Goal: Information Seeking & Learning: Check status

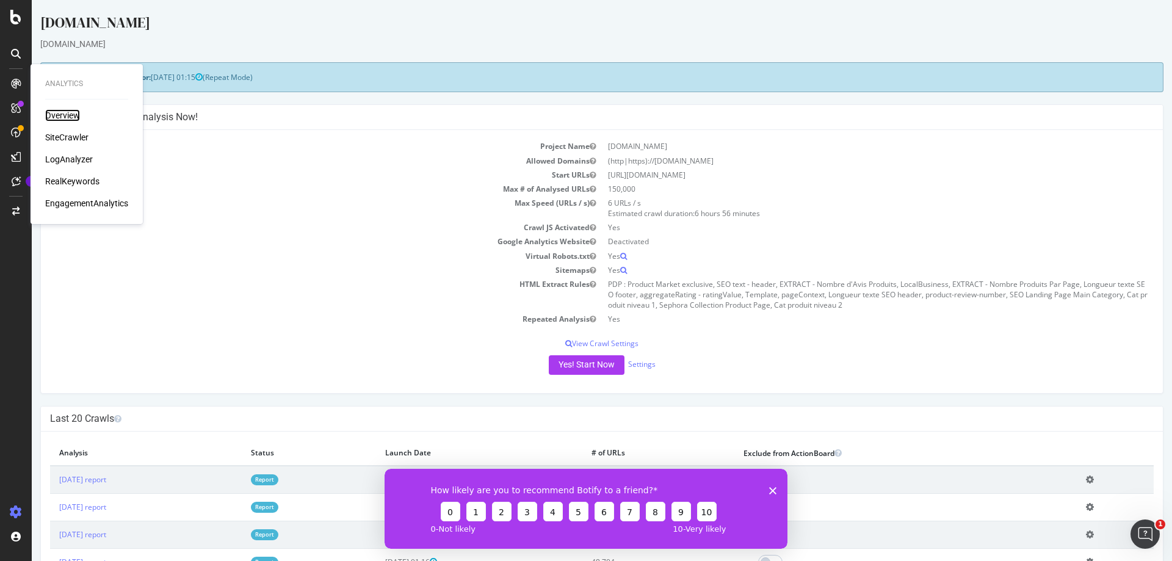
drag, startPoint x: 68, startPoint y: 112, endPoint x: 67, endPoint y: 172, distance: 59.8
click at [68, 112] on div "Overview" at bounding box center [62, 115] width 35 height 12
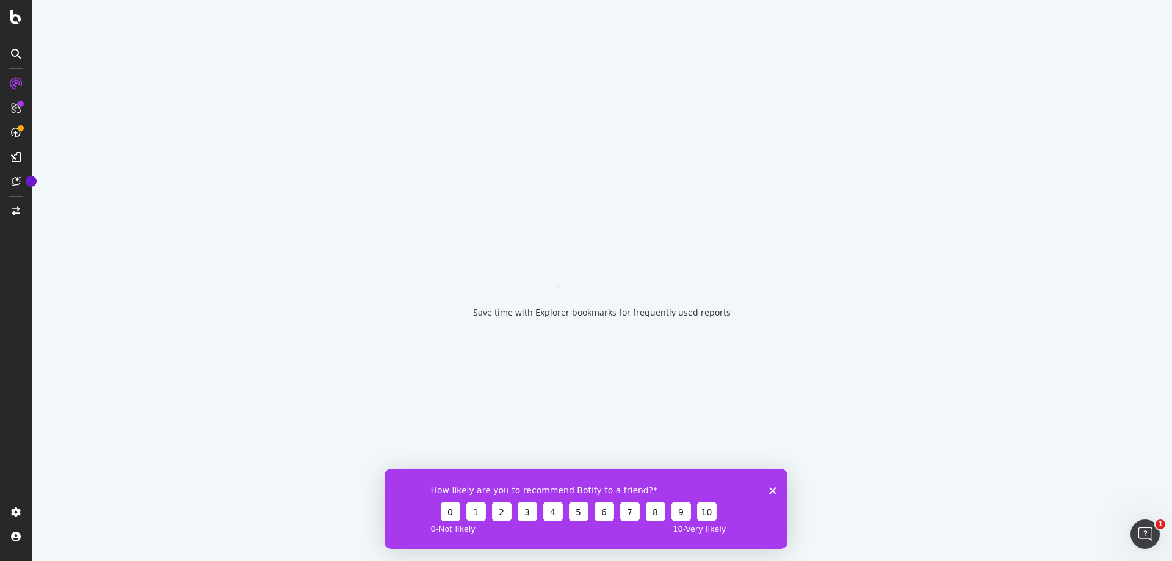
click at [777, 489] on div "How likely are you to recommend Botify to a friend? 0 1 2 3 4 5 6 7 8 9 10 0 - …" at bounding box center [586, 508] width 403 height 80
click at [772, 487] on icon "Fermer l'enquête" at bounding box center [772, 490] width 7 height 7
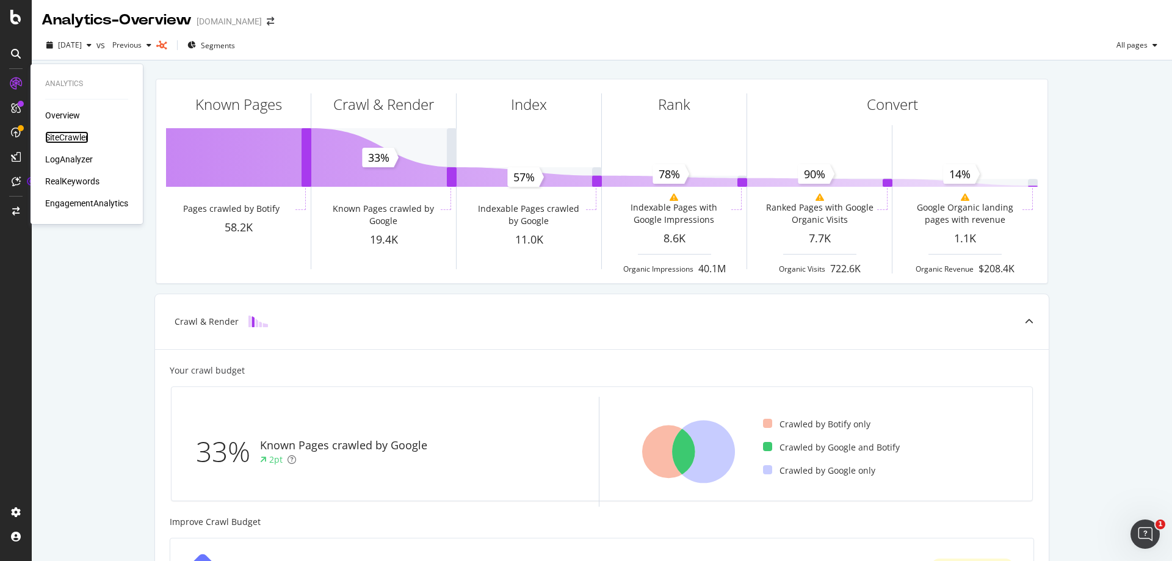
click at [73, 135] on div "SiteCrawler" at bounding box center [66, 137] width 43 height 12
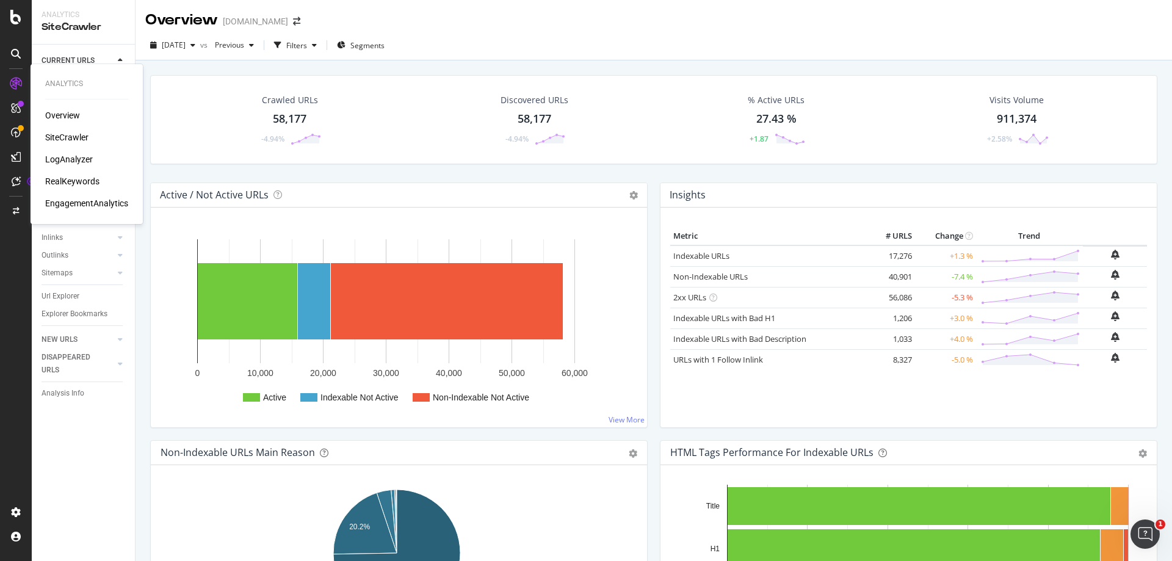
click at [93, 184] on div "RealKeywords" at bounding box center [72, 181] width 54 height 12
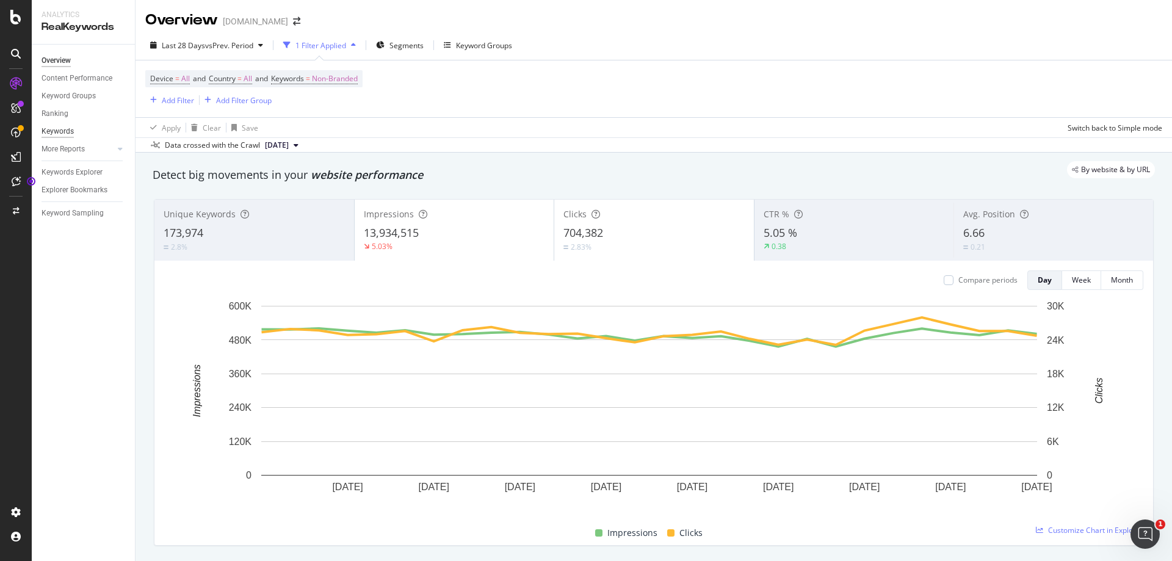
click at [64, 129] on div "Keywords" at bounding box center [58, 131] width 32 height 13
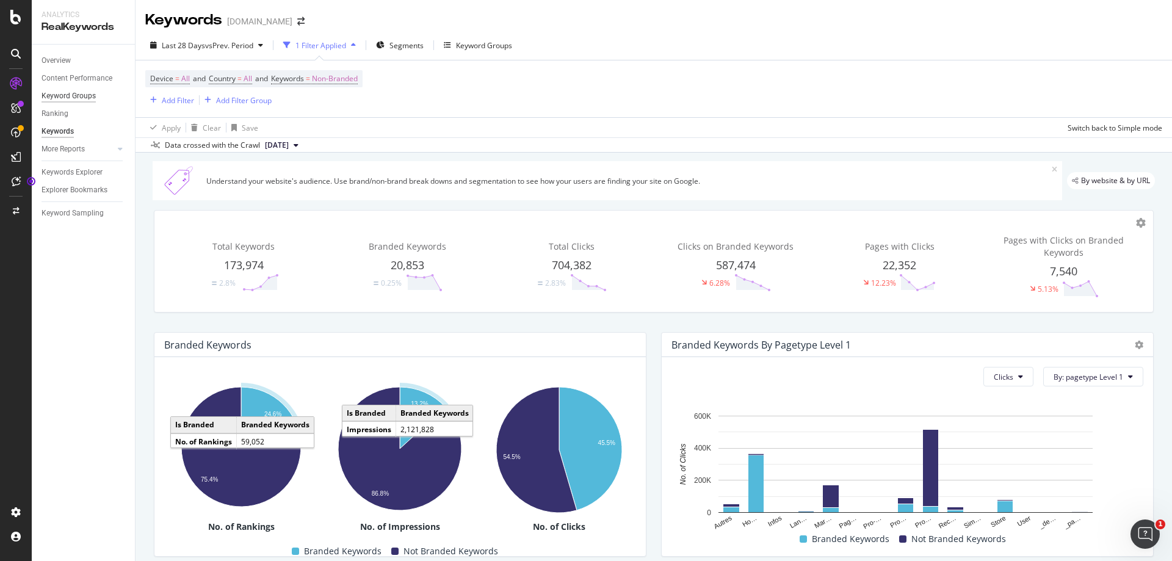
click at [64, 93] on div "Keyword Groups" at bounding box center [69, 96] width 54 height 13
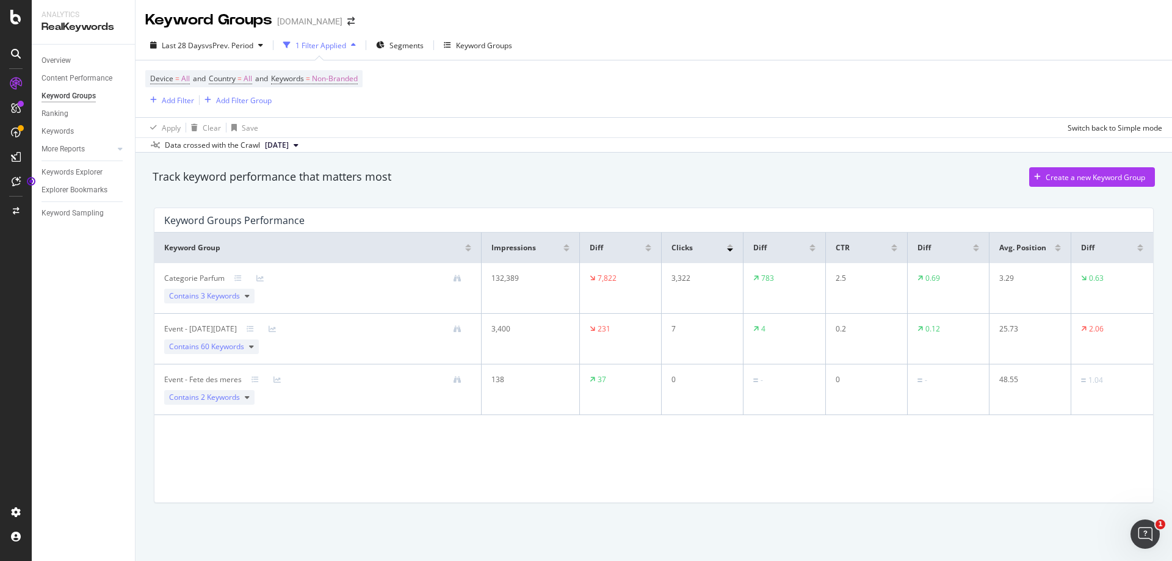
click at [200, 272] on td "Categorie Parfum Contains 3 Keywords" at bounding box center [317, 288] width 327 height 51
click at [200, 298] on span "Contains 3 Keywords" at bounding box center [204, 296] width 71 height 11
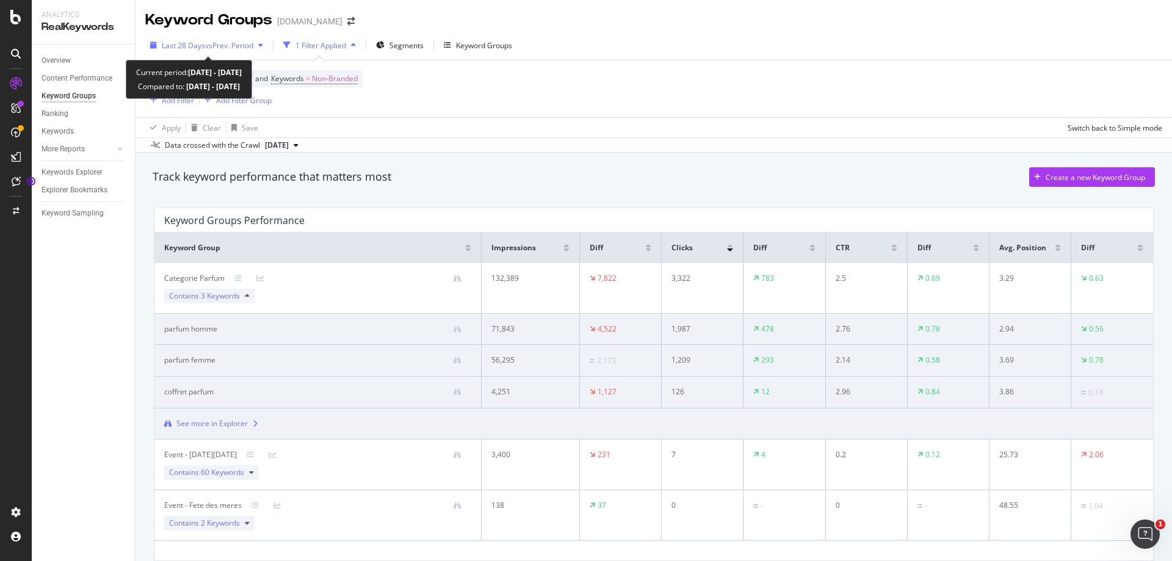
click at [240, 54] on div "Last 28 Days vs Prev. Period" at bounding box center [206, 45] width 123 height 18
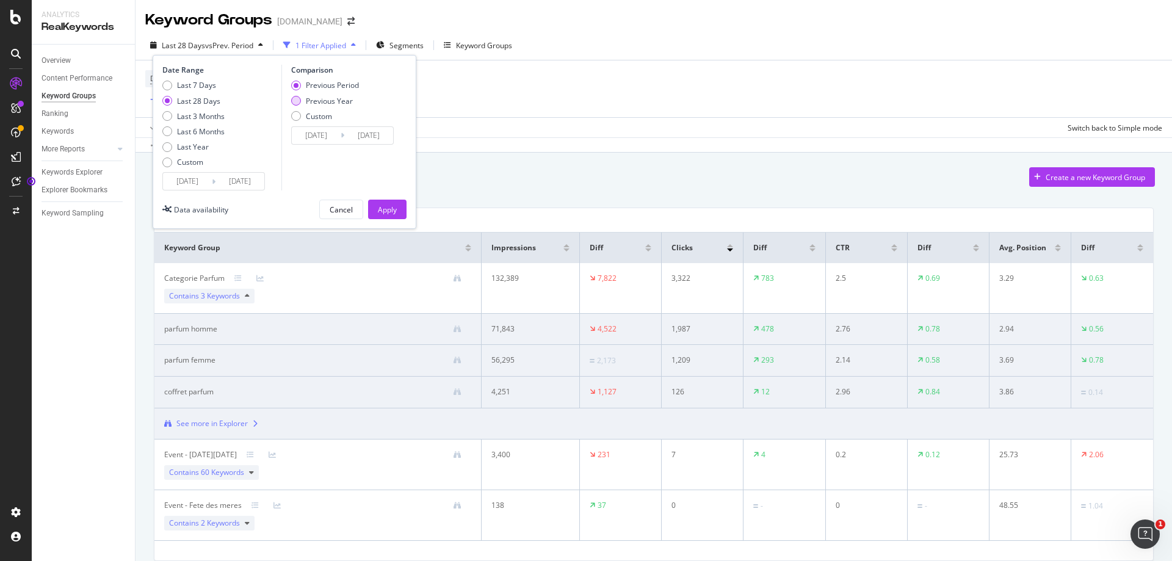
click at [329, 104] on div "Previous Year" at bounding box center [329, 101] width 47 height 10
type input "[DATE]"
click at [393, 214] on div "Apply" at bounding box center [387, 210] width 19 height 10
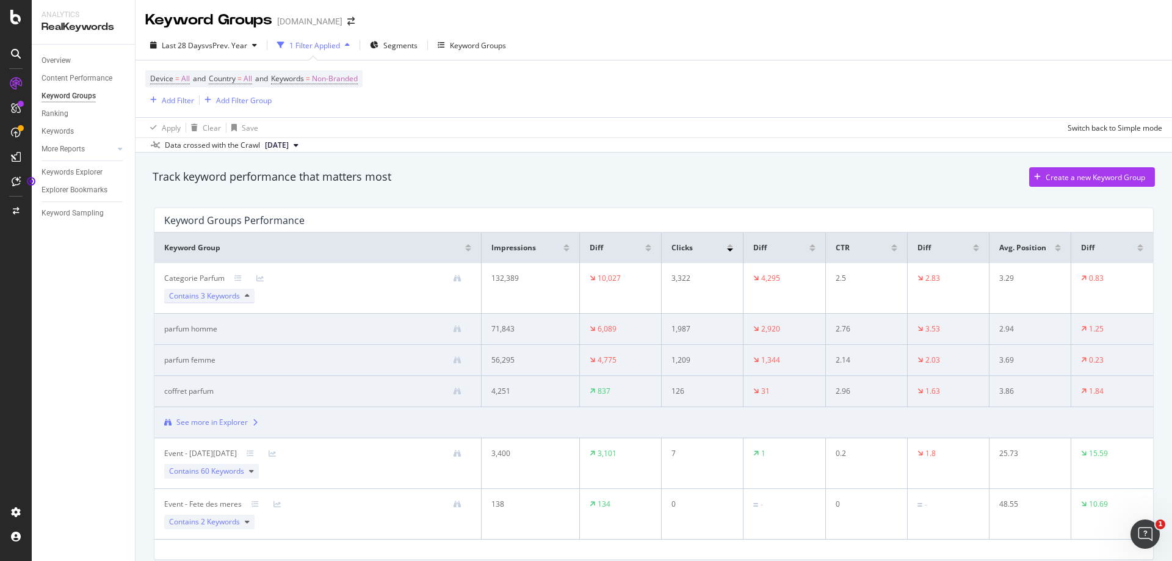
click at [209, 298] on span "3 Keywords" at bounding box center [220, 296] width 39 height 10
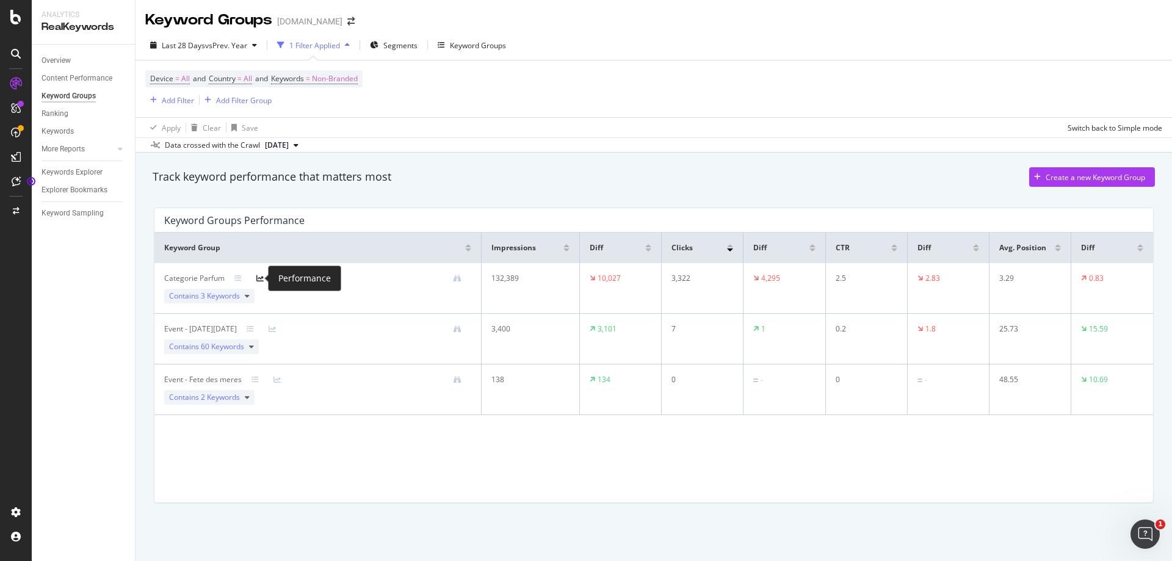
click at [262, 278] on icon at bounding box center [259, 278] width 7 height 7
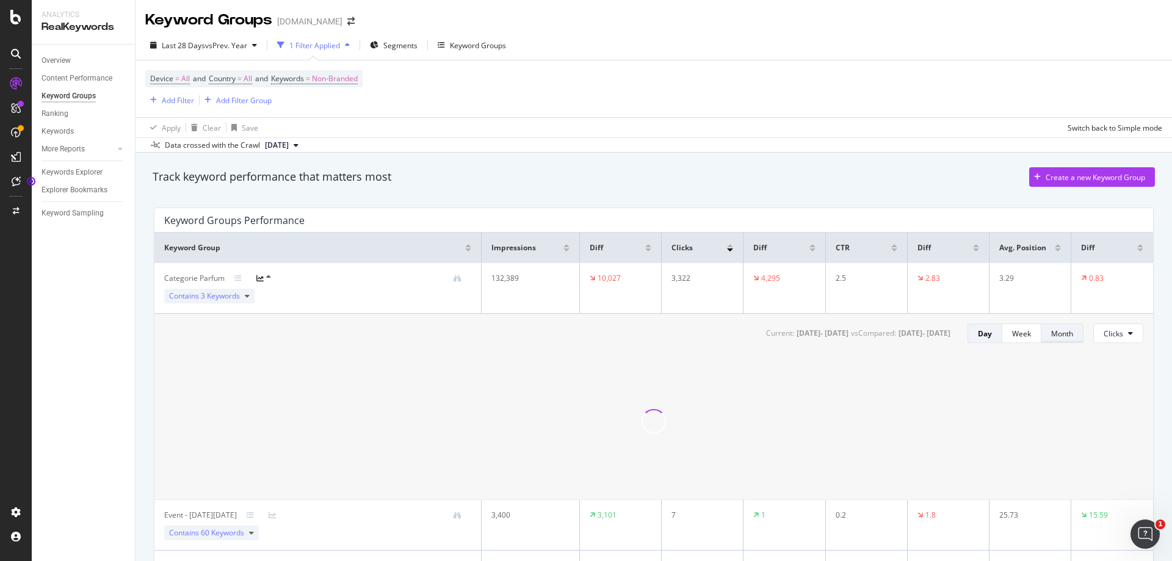
click at [1059, 335] on div "Month" at bounding box center [1062, 333] width 22 height 10
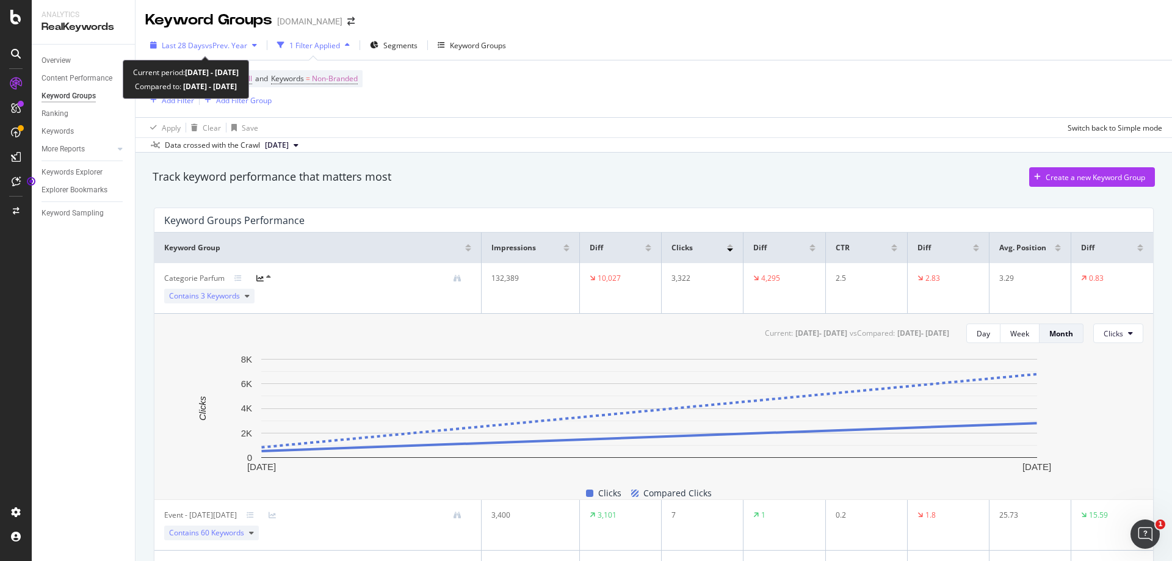
click at [217, 51] on div "Last 28 Days vs Prev. Year" at bounding box center [203, 45] width 117 height 18
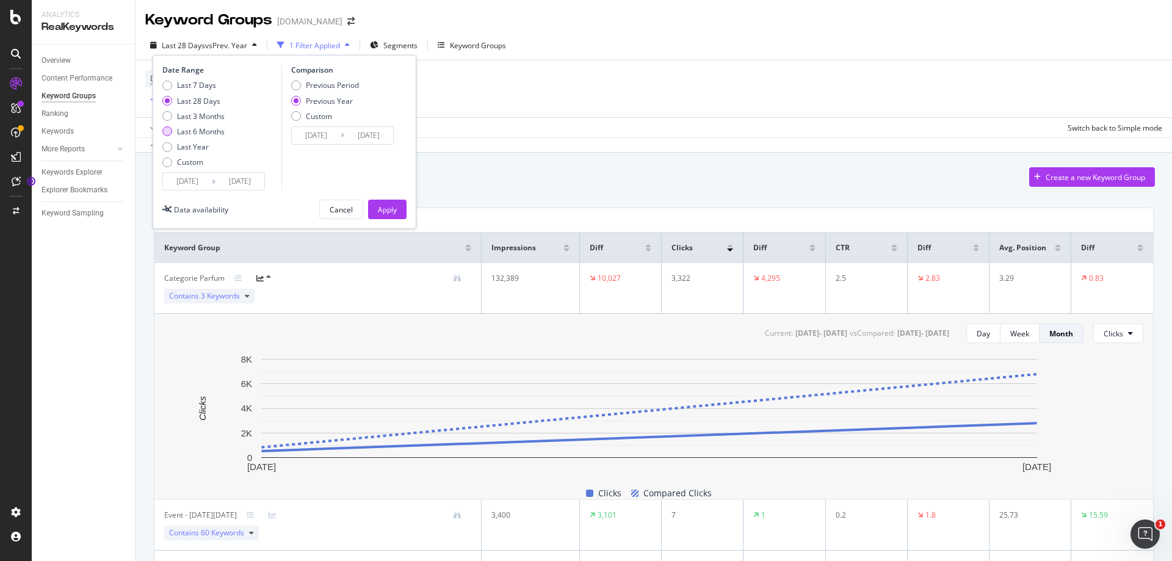
click at [214, 132] on div "Last 6 Months" at bounding box center [201, 131] width 48 height 10
type input "[DATE]"
click at [382, 210] on div "Apply" at bounding box center [387, 210] width 19 height 10
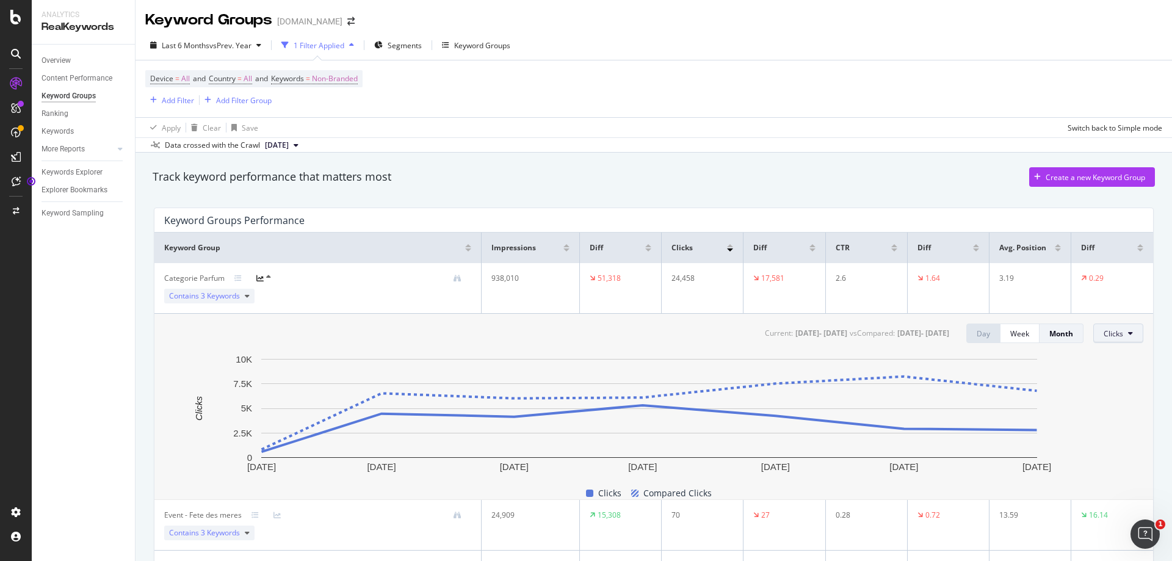
click at [1105, 343] on button "Clicks" at bounding box center [1118, 334] width 50 height 20
click at [1114, 380] on span "Impressions" at bounding box center [1123, 380] width 57 height 11
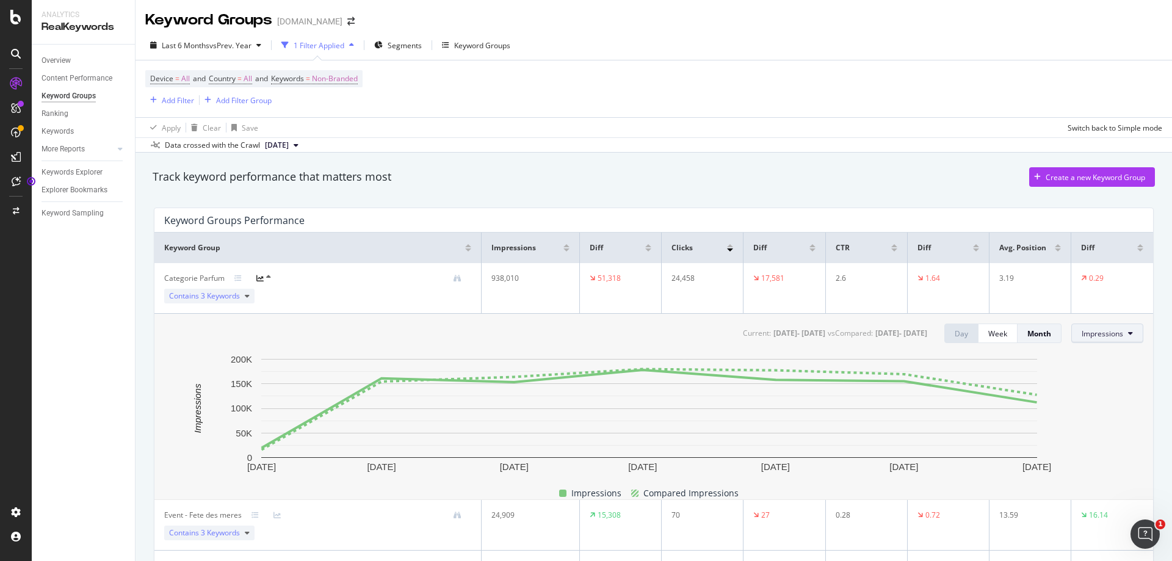
click at [1104, 341] on button "Impressions" at bounding box center [1107, 334] width 72 height 20
click at [1100, 418] on div "CTR" at bounding box center [1101, 425] width 77 height 18
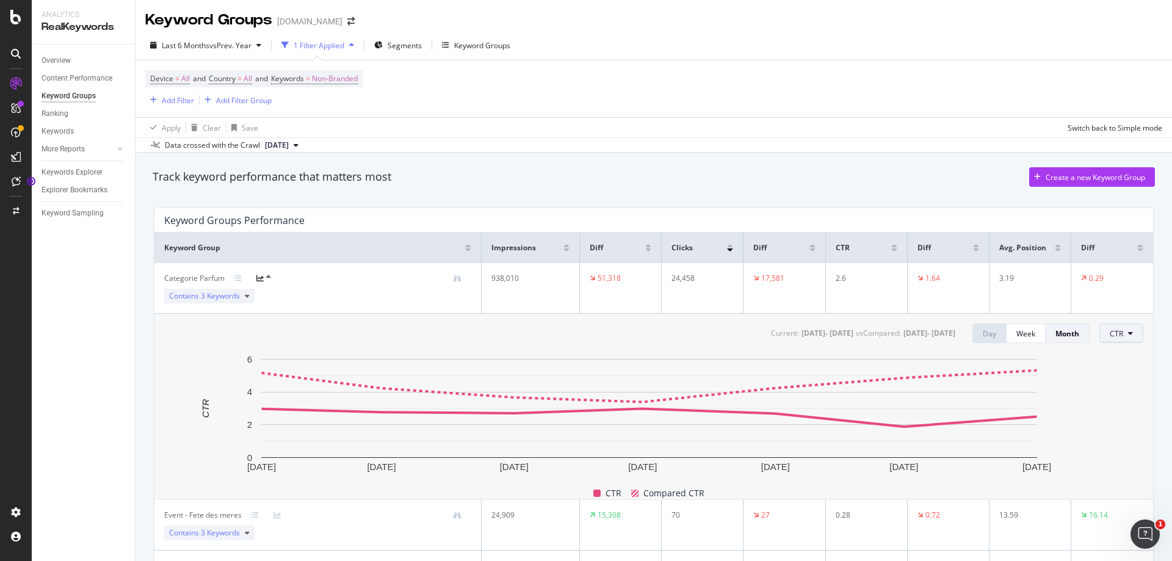
click at [1109, 339] on button "CTR" at bounding box center [1122, 334] width 44 height 20
click at [1115, 402] on span "Average Position" at bounding box center [1129, 402] width 57 height 11
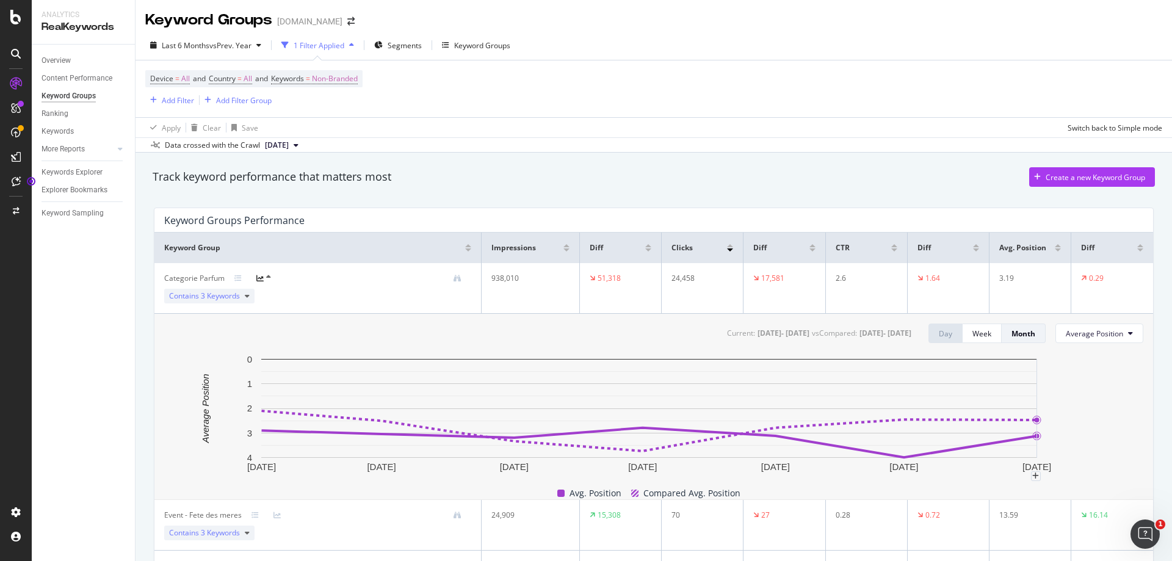
drag, startPoint x: 1056, startPoint y: 350, endPoint x: 1067, endPoint y: 344, distance: 12.6
click at [1059, 347] on div "Current: [DATE] - [DATE] vs Compared : [DATE] - [DATE] Day Week Month Average P…" at bounding box center [653, 407] width 999 height 186
click at [1082, 338] on span "Average Position" at bounding box center [1094, 333] width 57 height 10
click at [1078, 356] on span "Clicks" at bounding box center [1086, 357] width 59 height 11
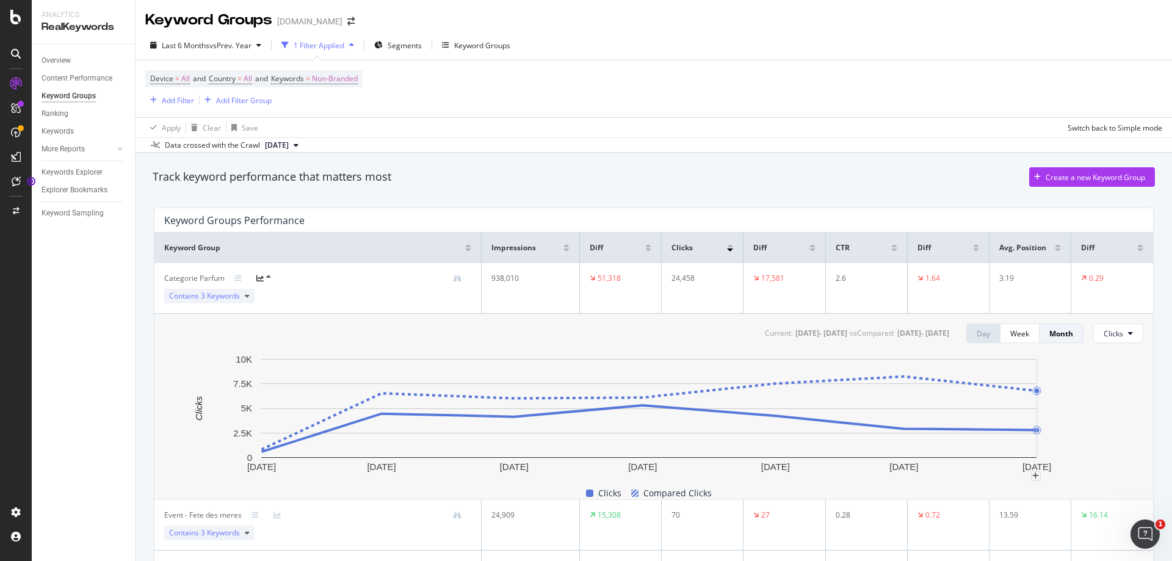
drag, startPoint x: 1073, startPoint y: 399, endPoint x: 1048, endPoint y: 401, distance: 25.2
click at [1074, 399] on icon "[DATE] [DATE] [DATE] [DATE] [DATE] [DATE] [DATE] 0 2.5K 5K 7.5K 10K Clicks" at bounding box center [649, 414] width 970 height 123
click at [1104, 338] on span "Clicks" at bounding box center [1114, 333] width 20 height 10
click at [1114, 404] on span "Average Position" at bounding box center [1123, 402] width 57 height 11
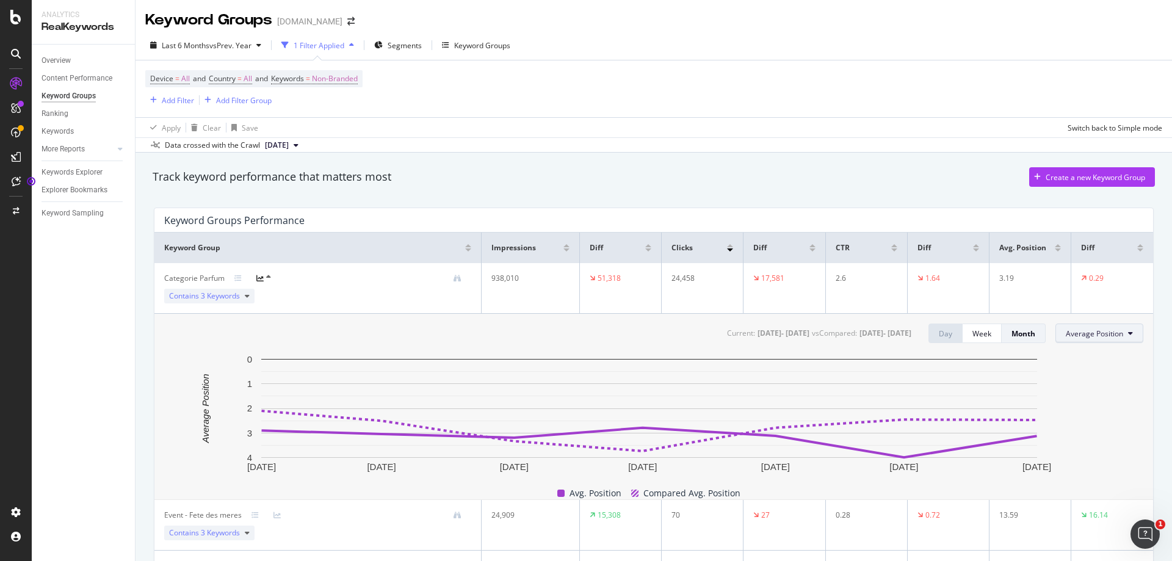
click at [1109, 341] on button "Average Position" at bounding box center [1100, 334] width 88 height 20
click at [1098, 381] on span "Impressions" at bounding box center [1086, 380] width 59 height 11
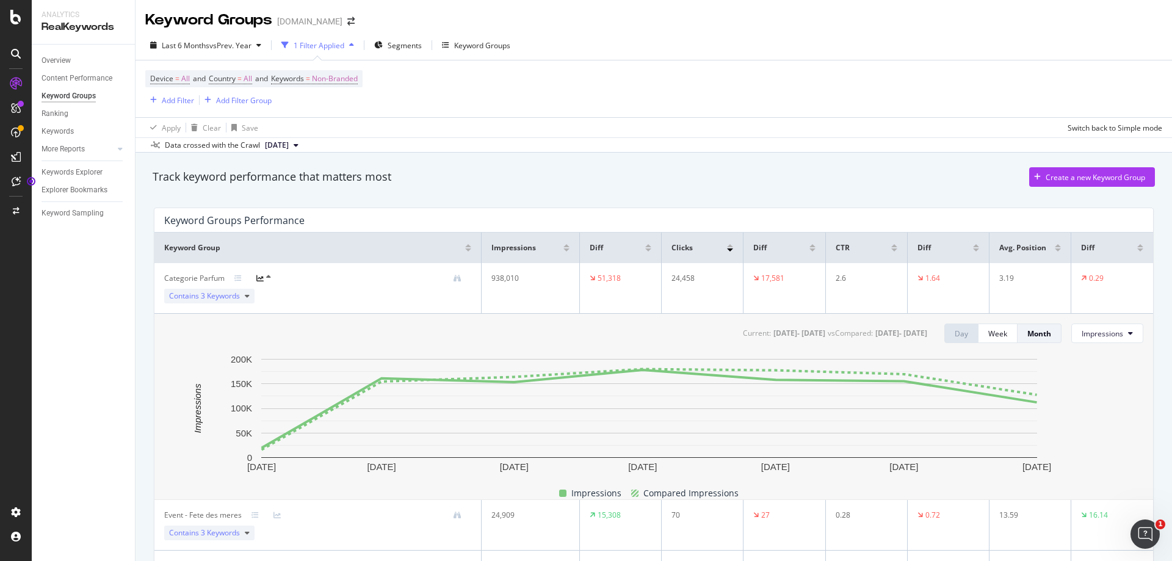
click at [1097, 352] on div "Current: [DATE] - [DATE] vs Compared : [DATE] - [DATE] Day Week Month Impressio…" at bounding box center [653, 407] width 999 height 186
click at [1082, 335] on span "Impressions" at bounding box center [1103, 333] width 42 height 10
click at [1097, 356] on span "Clicks" at bounding box center [1101, 357] width 57 height 11
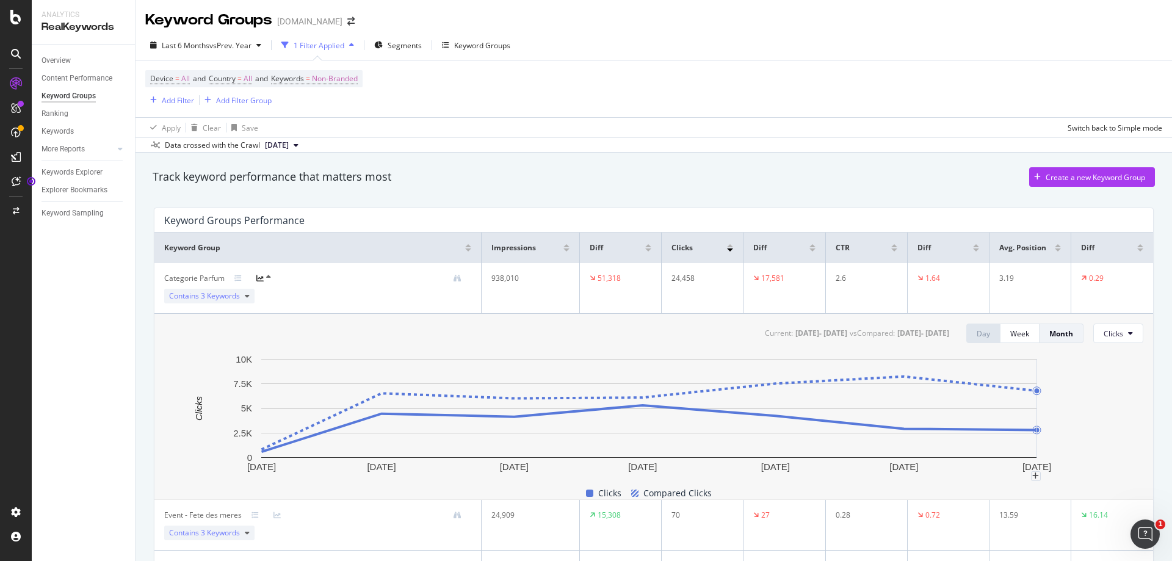
click at [1125, 377] on icon "[DATE] [DATE] [DATE] [DATE] [DATE] [DATE] [DATE] 0 2.5K 5K 7.5K 10K Clicks" at bounding box center [649, 414] width 970 height 123
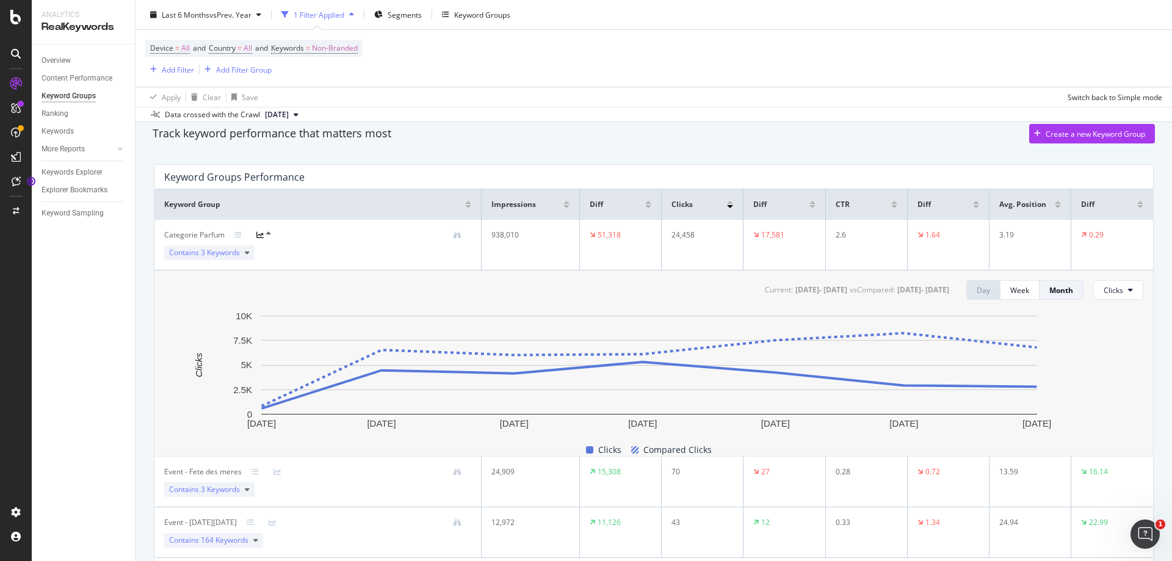
scroll to position [113, 0]
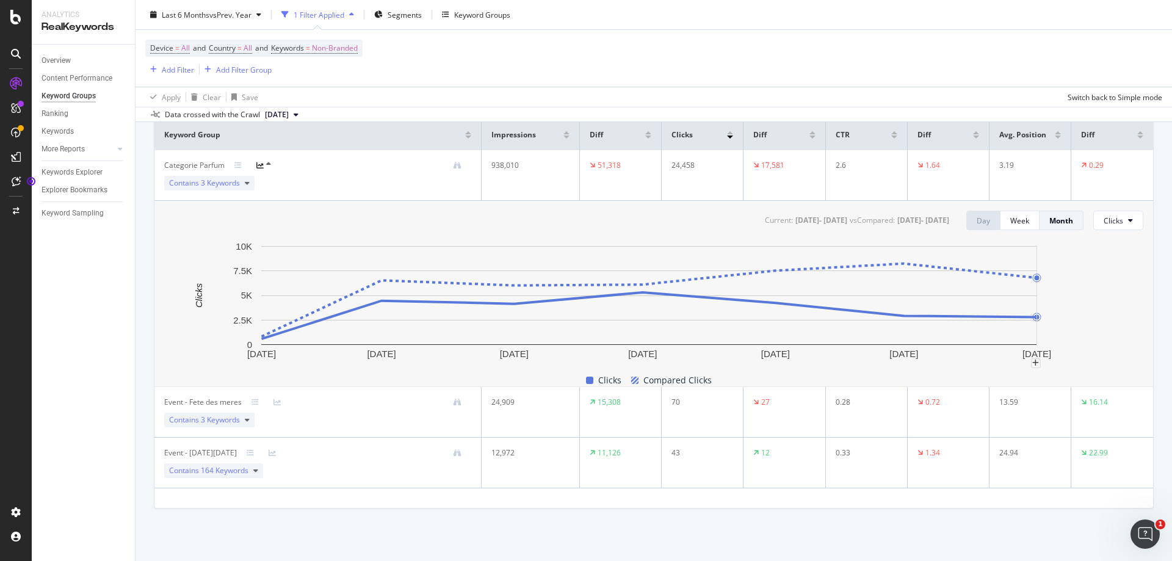
click at [1056, 313] on icon "[DATE] [DATE] [DATE] [DATE] [DATE] [DATE] [DATE] 0 2.5K 5K 7.5K 10K Clicks" at bounding box center [649, 301] width 970 height 123
